Goal: Find specific page/section: Find specific page/section

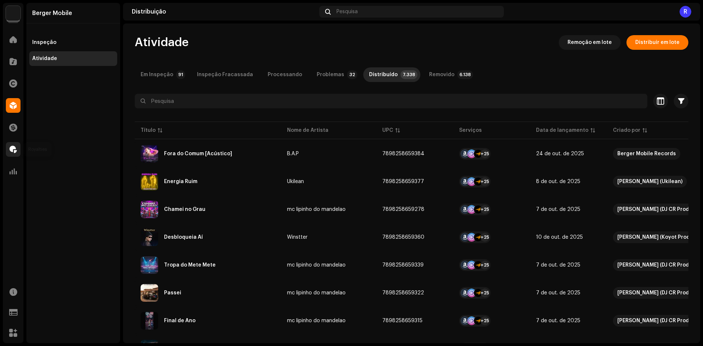
click at [9, 150] on div at bounding box center [13, 149] width 15 height 15
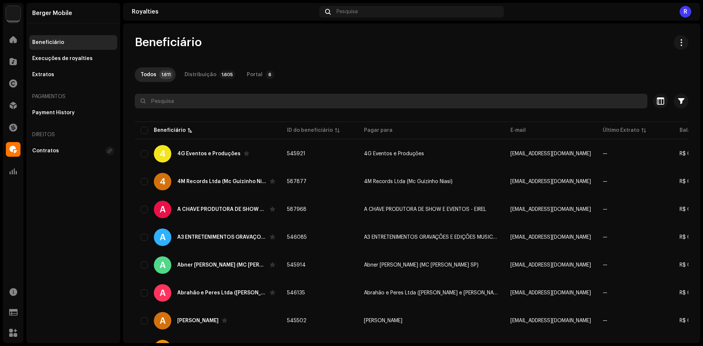
click at [213, 104] on input "text" at bounding box center [391, 101] width 512 height 15
paste input "Nelson Ferrone Junior"
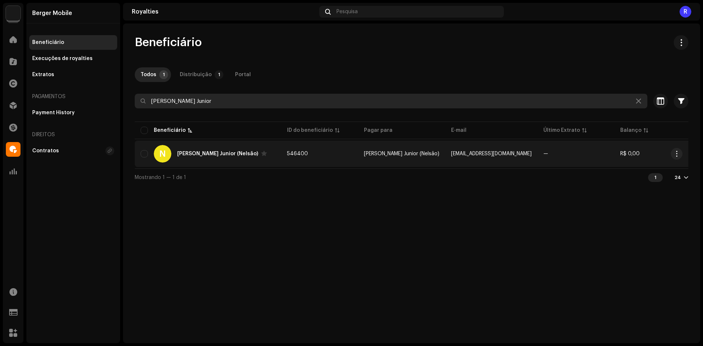
type input "Nelson Ferrone Junior"
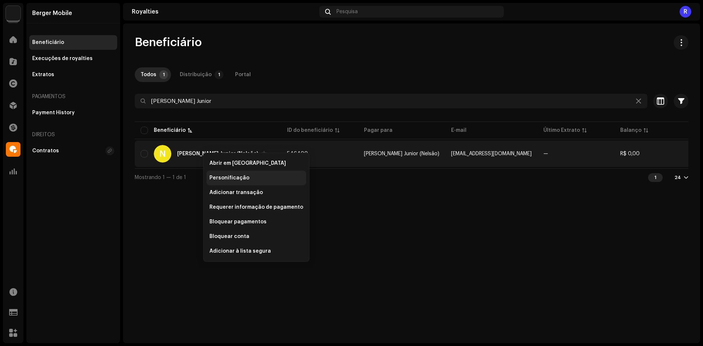
click at [217, 175] on span "Personificação" at bounding box center [229, 178] width 40 height 6
